Goal: Find specific page/section: Find specific page/section

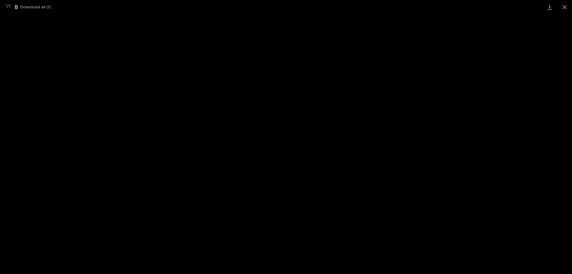
scroll to position [15, 0]
click at [565, 6] on button "Close gallery" at bounding box center [564, 7] width 15 height 14
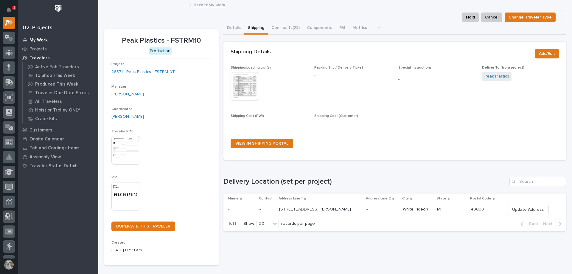
click at [49, 40] on div "My Work" at bounding box center [58, 40] width 78 height 8
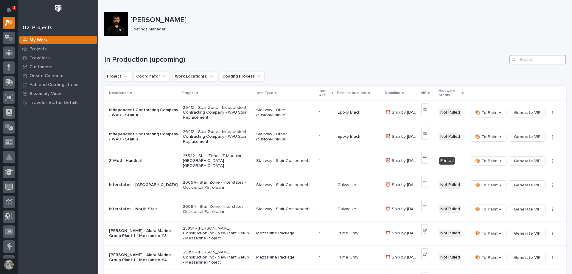
click at [535, 63] on input "Search" at bounding box center [538, 60] width 57 height 10
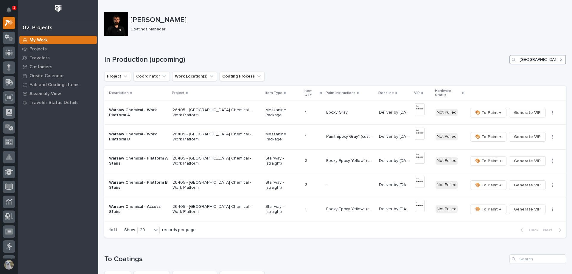
type input "[GEOGRAPHIC_DATA]"
click at [148, 137] on p "Warsaw Chemical - Work Platform B" at bounding box center [138, 137] width 59 height 10
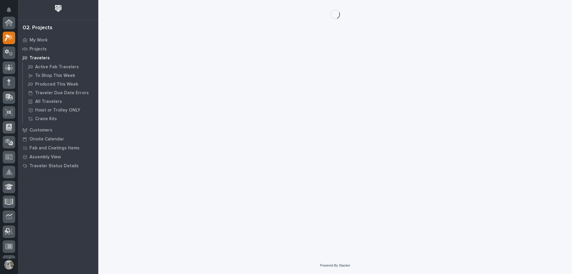
scroll to position [15, 0]
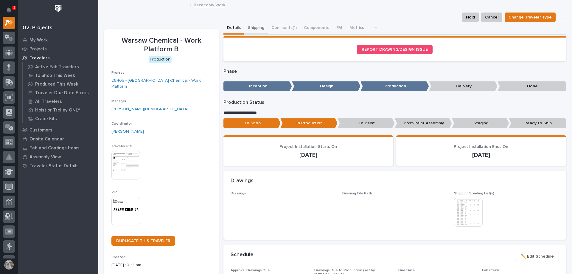
click at [257, 30] on button "Shipping" at bounding box center [256, 28] width 24 height 13
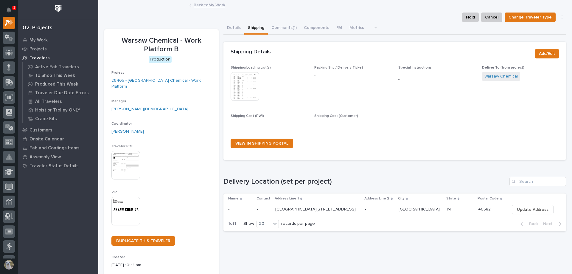
click at [249, 87] on img at bounding box center [245, 86] width 29 height 29
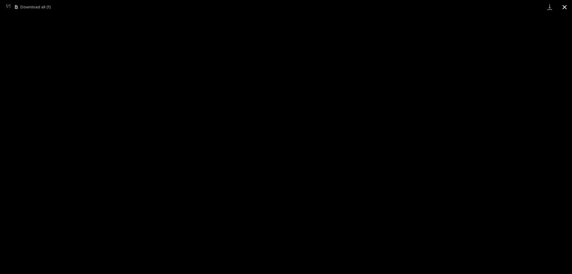
click at [568, 6] on button "Close gallery" at bounding box center [564, 7] width 15 height 14
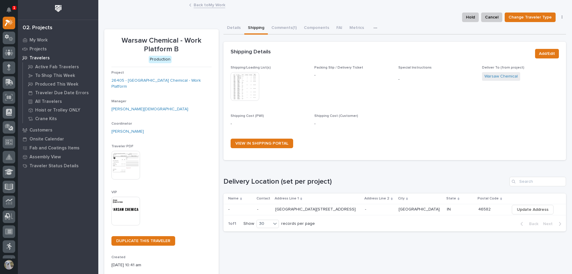
click at [214, 4] on link "Back to My Work" at bounding box center [210, 4] width 32 height 7
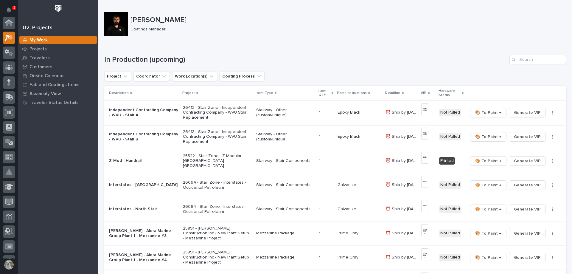
scroll to position [15, 0]
click at [552, 59] on input "Search" at bounding box center [538, 60] width 57 height 10
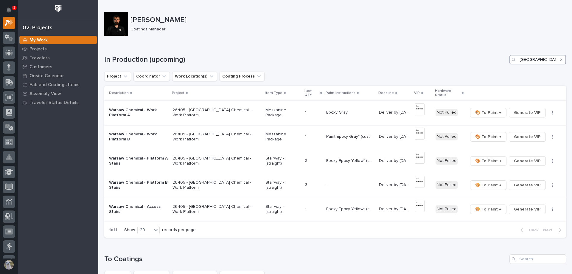
type input "[GEOGRAPHIC_DATA]"
click at [129, 111] on p "Warsaw Chemical - Work Platform A" at bounding box center [138, 113] width 59 height 10
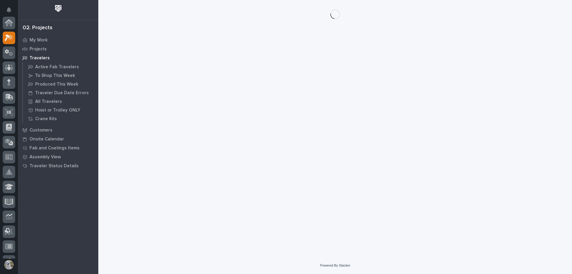
scroll to position [15, 0]
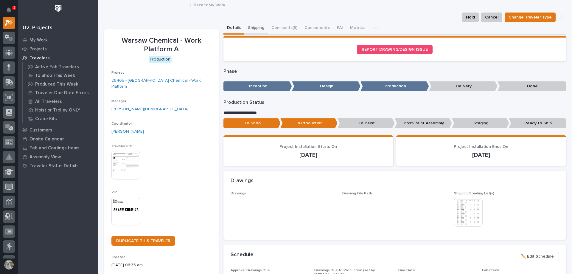
click at [255, 27] on button "Shipping" at bounding box center [256, 28] width 24 height 13
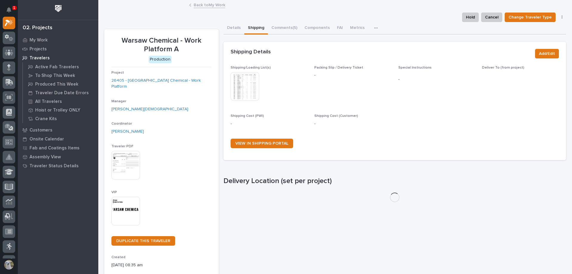
click at [241, 92] on img at bounding box center [245, 86] width 29 height 29
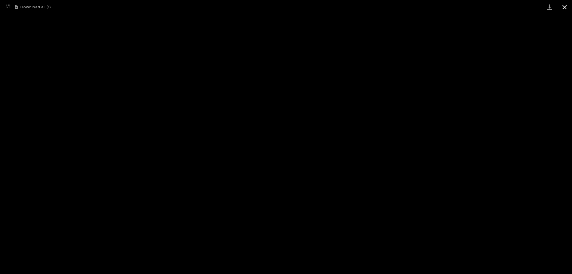
click at [569, 8] on button "Close gallery" at bounding box center [564, 7] width 15 height 14
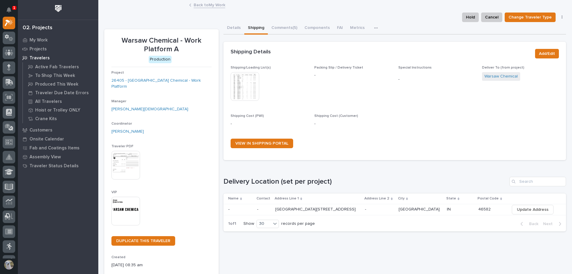
click at [204, 4] on link "Back to My Work" at bounding box center [210, 4] width 32 height 7
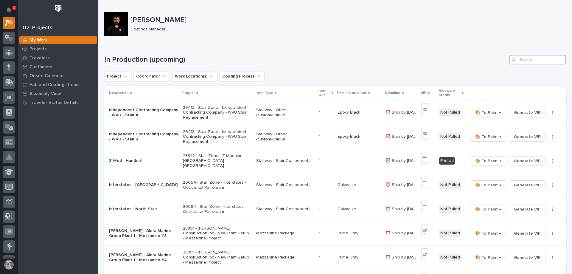
click at [534, 61] on input "Search" at bounding box center [538, 60] width 57 height 10
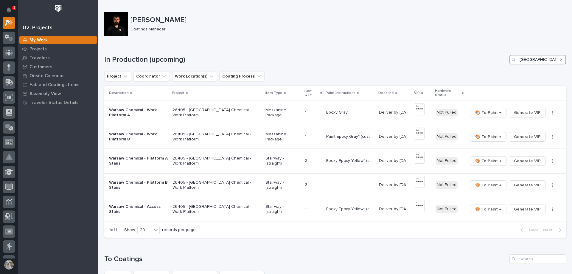
type input "[GEOGRAPHIC_DATA]"
click at [132, 159] on p "Warsaw Chemical - Platform A Stairs" at bounding box center [138, 161] width 59 height 10
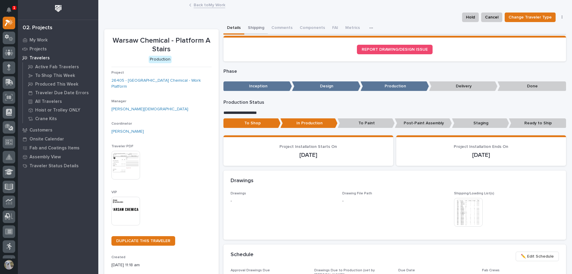
click at [257, 27] on button "Shipping" at bounding box center [256, 28] width 24 height 13
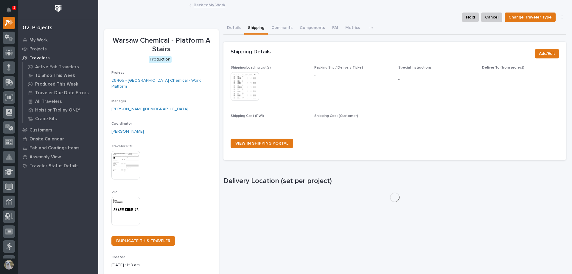
click at [244, 80] on img at bounding box center [245, 86] width 29 height 29
